Goal: Purchase product/service

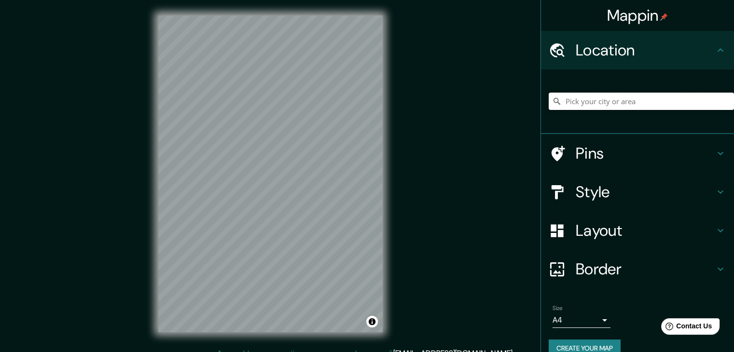
click at [582, 100] on input "Pick your city or area" at bounding box center [641, 101] width 185 height 17
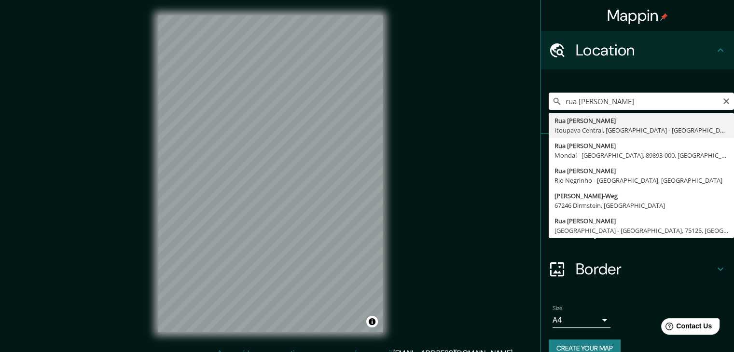
type input "Rua [PERSON_NAME], [GEOGRAPHIC_DATA], [GEOGRAPHIC_DATA] - [GEOGRAPHIC_DATA], 89…"
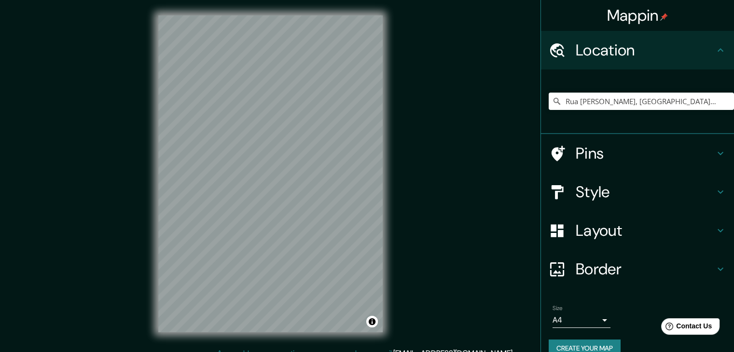
scroll to position [11, 0]
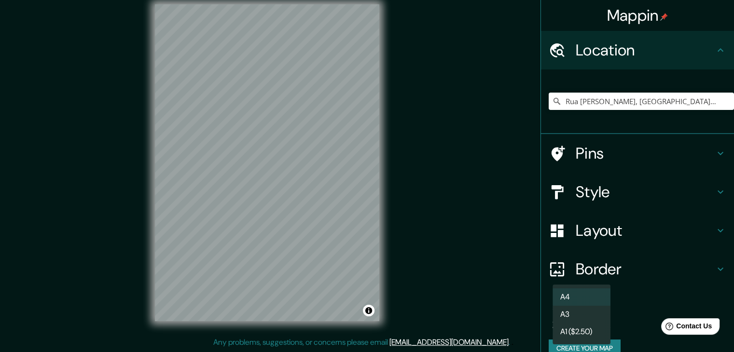
click at [600, 318] on body "Mappin Location [STREET_ADDRESS][PERSON_NAME] Pins Style Layout Border Choose a…" at bounding box center [367, 165] width 734 height 352
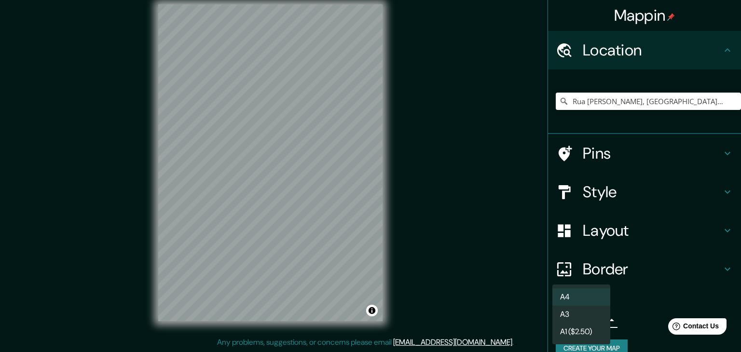
click at [590, 315] on li "A3" at bounding box center [581, 314] width 58 height 17
type input "a4"
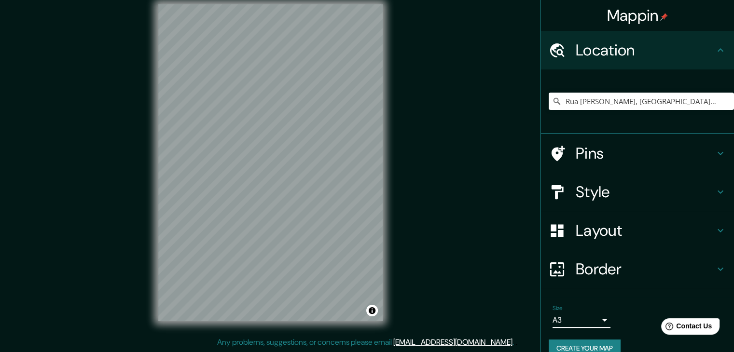
click at [706, 189] on h4 "Style" at bounding box center [645, 191] width 139 height 19
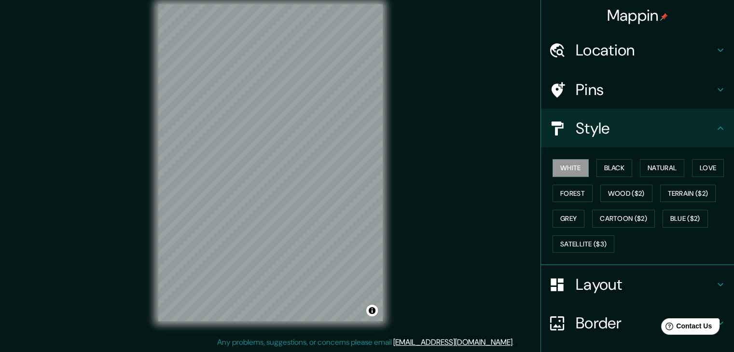
click at [705, 286] on h4 "Layout" at bounding box center [645, 284] width 139 height 19
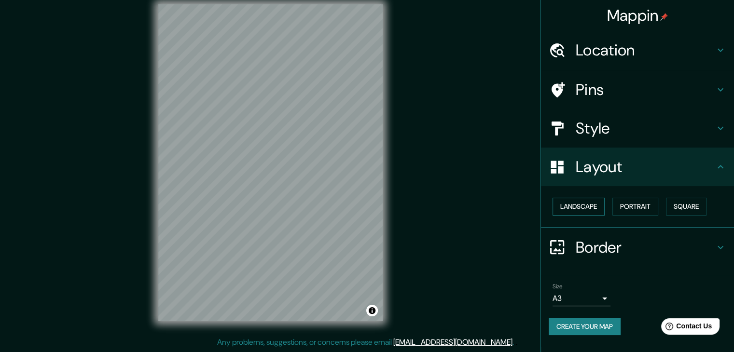
click at [590, 208] on button "Landscape" at bounding box center [578, 207] width 52 height 18
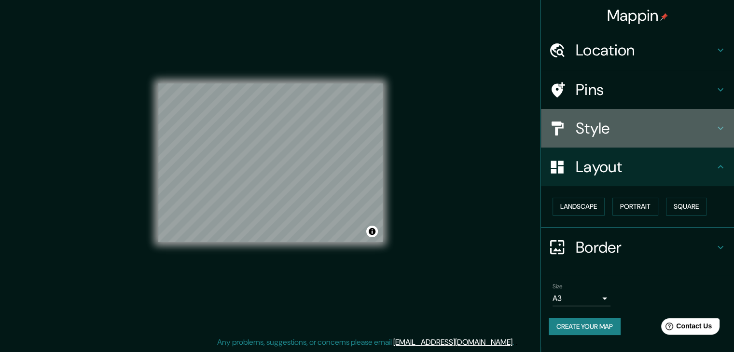
click at [640, 124] on h4 "Style" at bounding box center [645, 128] width 139 height 19
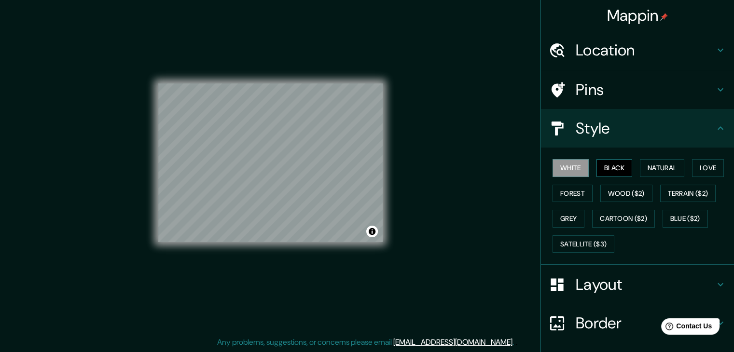
click at [608, 164] on button "Black" at bounding box center [614, 168] width 36 height 18
